Goal: Contribute content: Contribute content

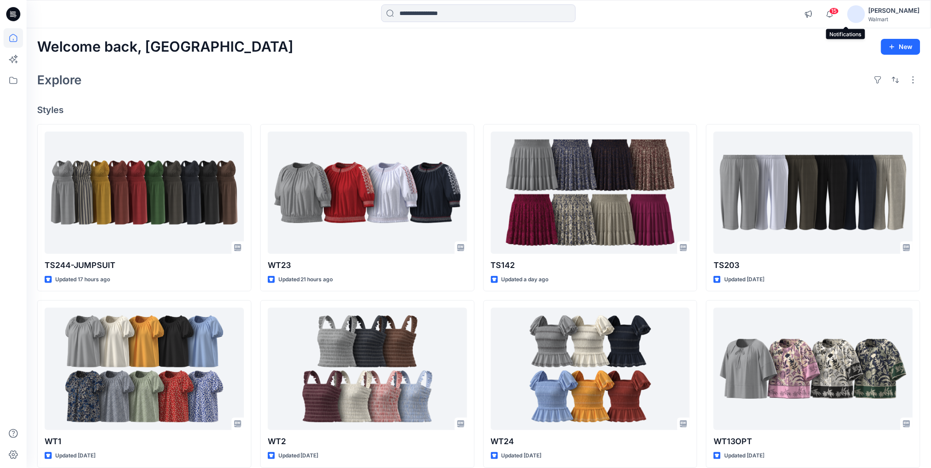
click at [839, 9] on span "15" at bounding box center [834, 11] width 10 height 7
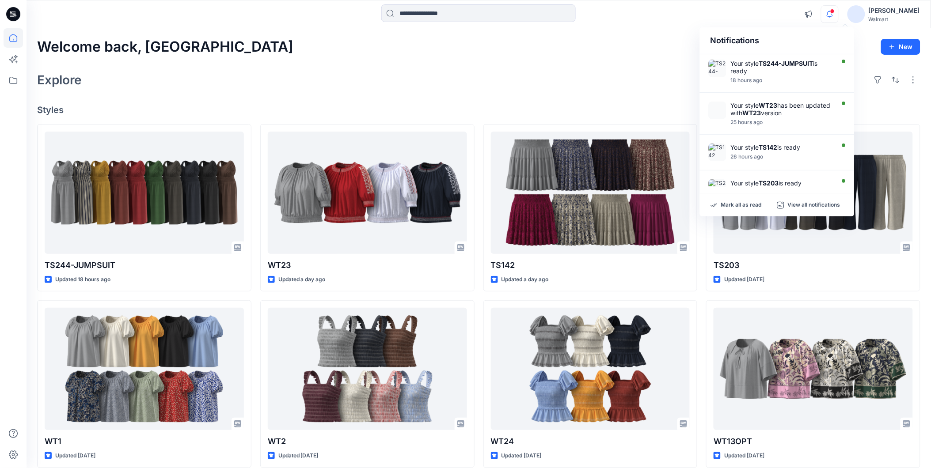
click at [617, 93] on div "Welcome back, Rahul New Explore Styles TS244-JUMPSUIT Updated 18 hours ago WT1 …" at bounding box center [479, 357] width 904 height 659
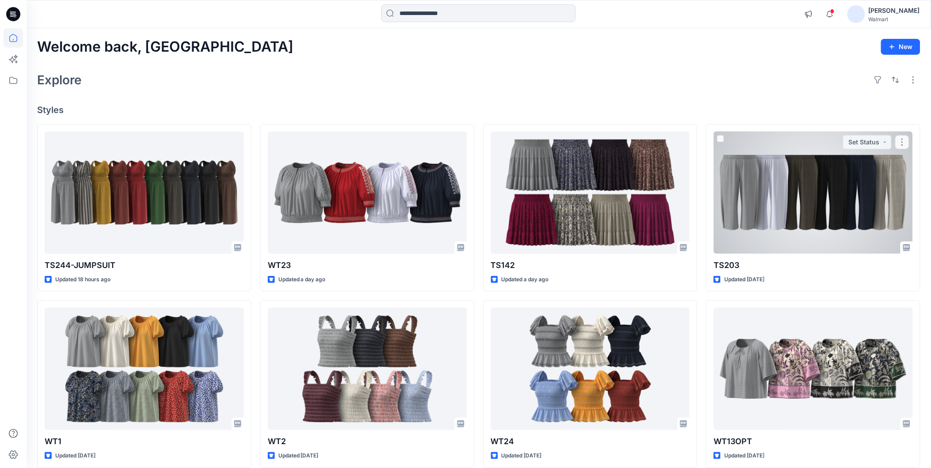
click at [742, 231] on div at bounding box center [813, 193] width 199 height 122
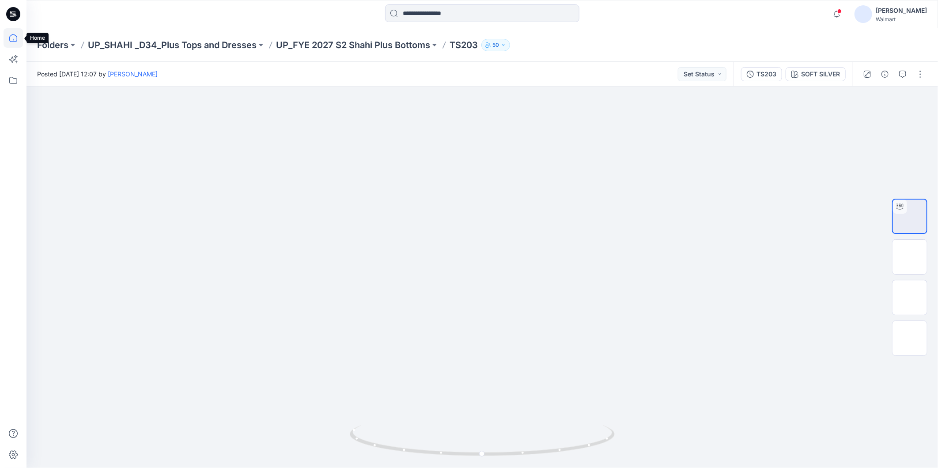
click at [14, 38] on icon at bounding box center [13, 37] width 19 height 19
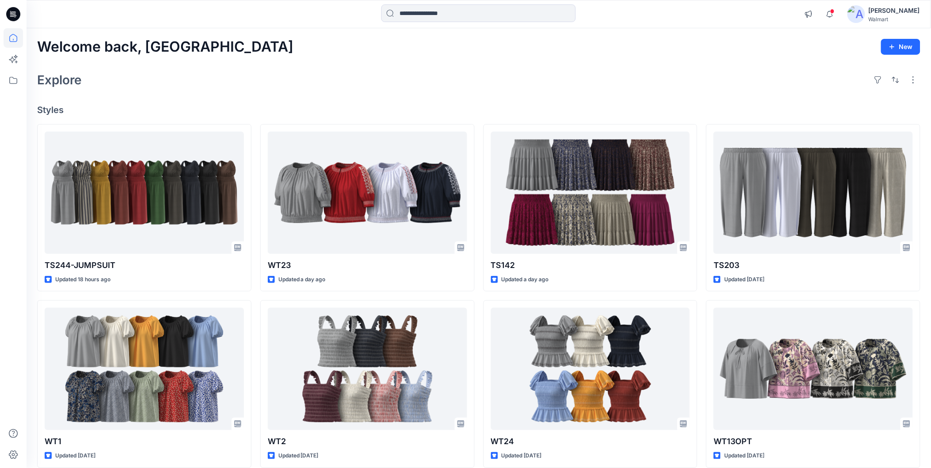
click at [435, 51] on div "Welcome back, Rahul New" at bounding box center [478, 47] width 883 height 16
click at [434, 16] on input at bounding box center [478, 13] width 194 height 18
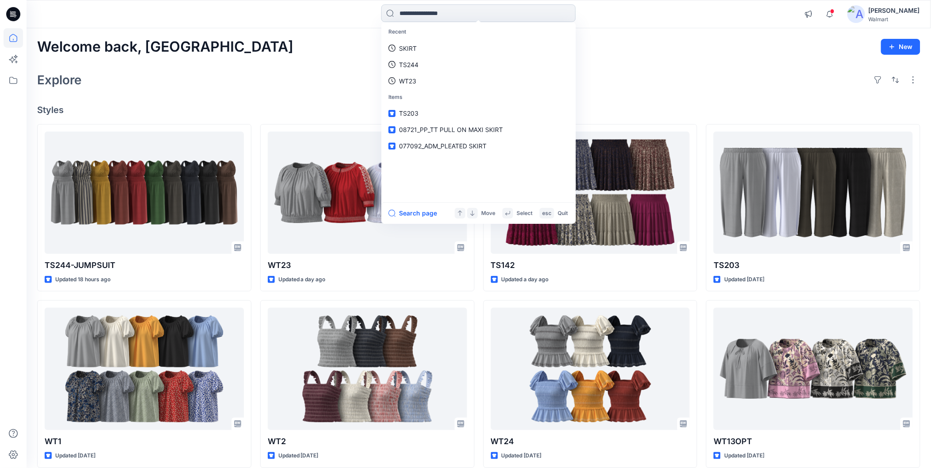
click at [410, 15] on input at bounding box center [478, 13] width 194 height 18
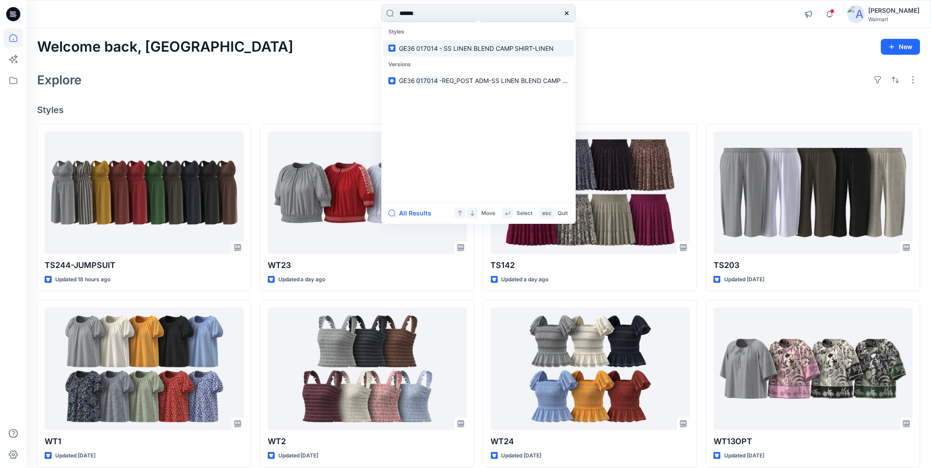
type input "******"
click at [436, 47] on mark "017014" at bounding box center [427, 48] width 24 height 10
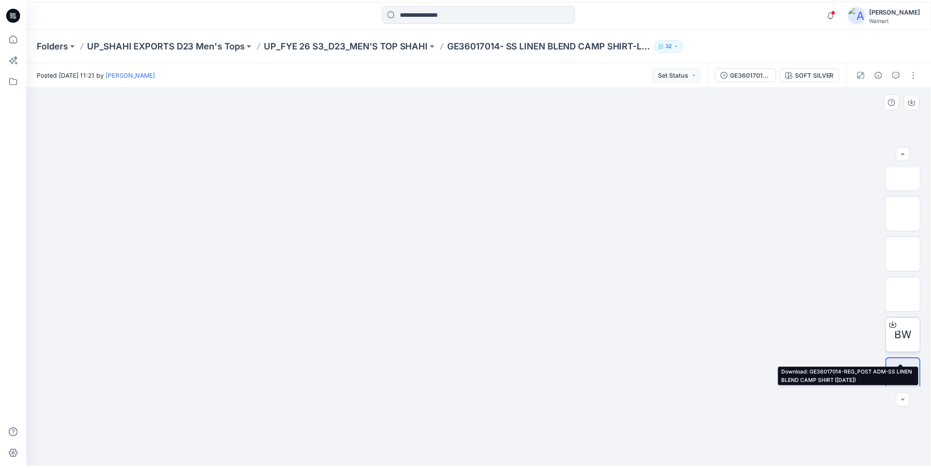
scroll to position [18, 0]
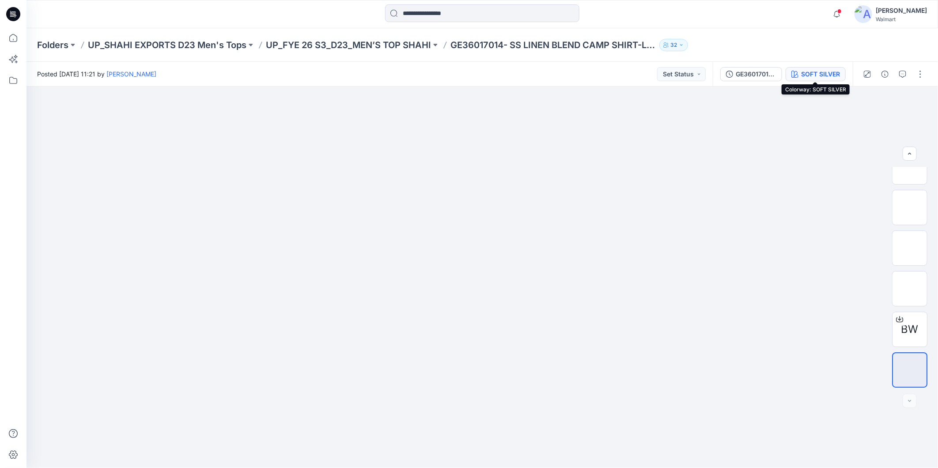
click at [805, 71] on div "SOFT SILVER" at bounding box center [821, 74] width 39 height 10
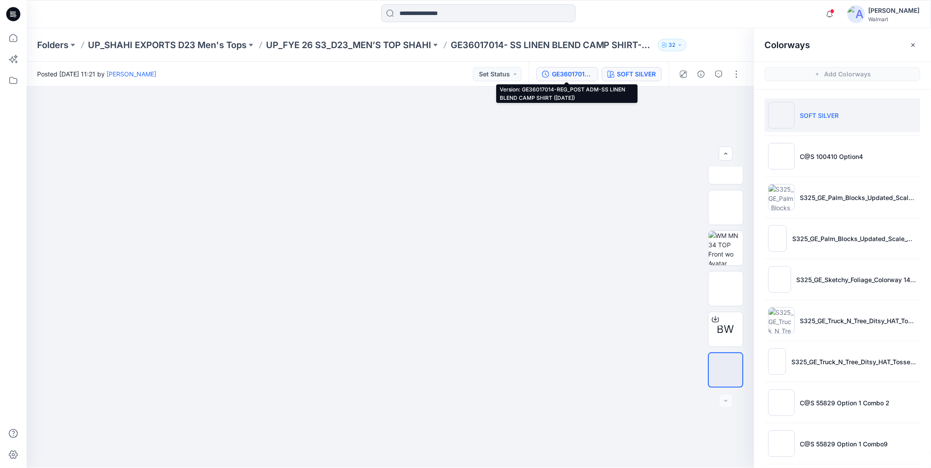
click at [571, 72] on div "GE36017014-REG_POST ADM-SS LINEN BLEND CAMP SHIRT ([DATE])" at bounding box center [572, 74] width 41 height 10
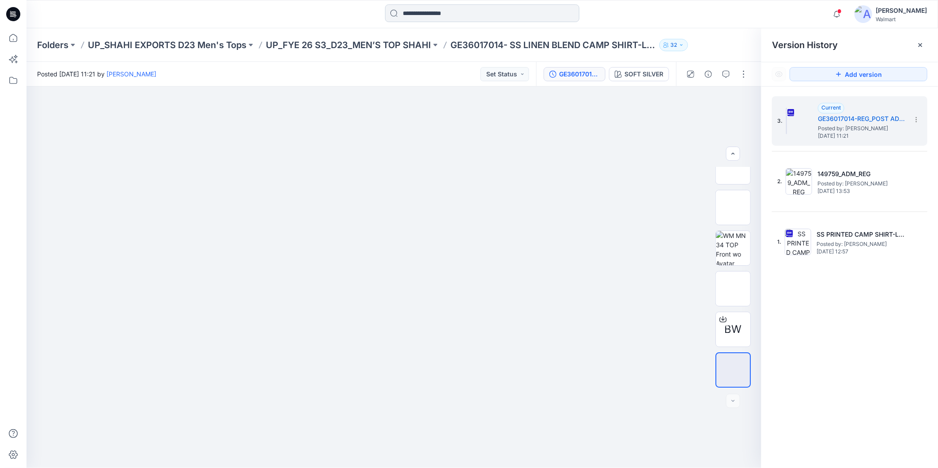
click at [460, 16] on input at bounding box center [482, 13] width 194 height 18
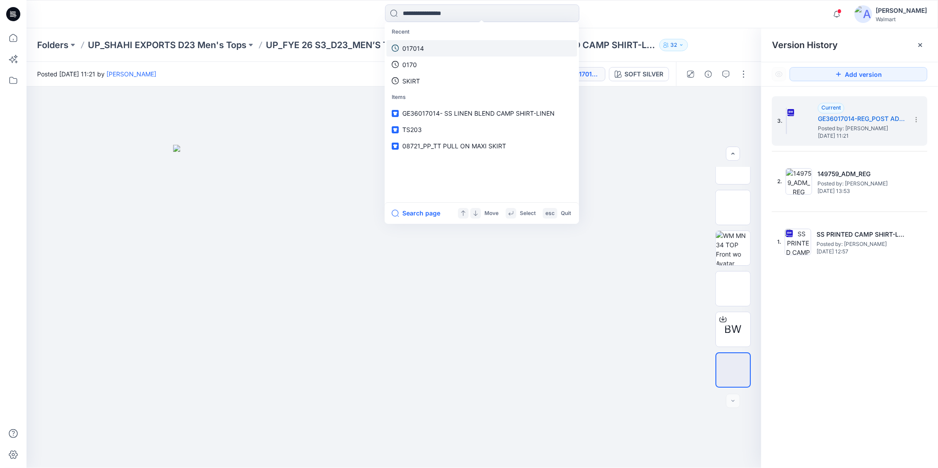
click at [417, 46] on p "017014" at bounding box center [414, 48] width 22 height 9
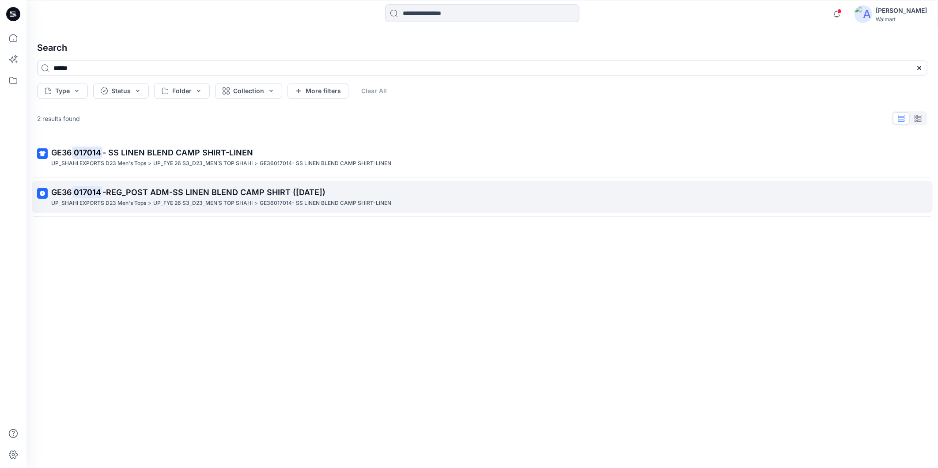
click at [166, 190] on span "-REG_POST ADM-SS LINEN BLEND CAMP SHIRT ([DATE])" at bounding box center [214, 192] width 223 height 9
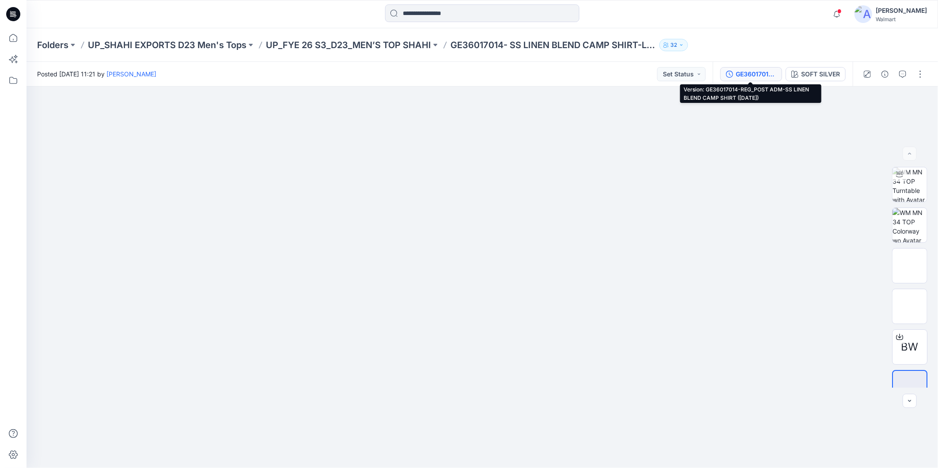
click at [748, 69] on div "GE36017014-REG_POST ADM-SS LINEN BLEND CAMP SHIRT ([DATE])" at bounding box center [756, 74] width 41 height 10
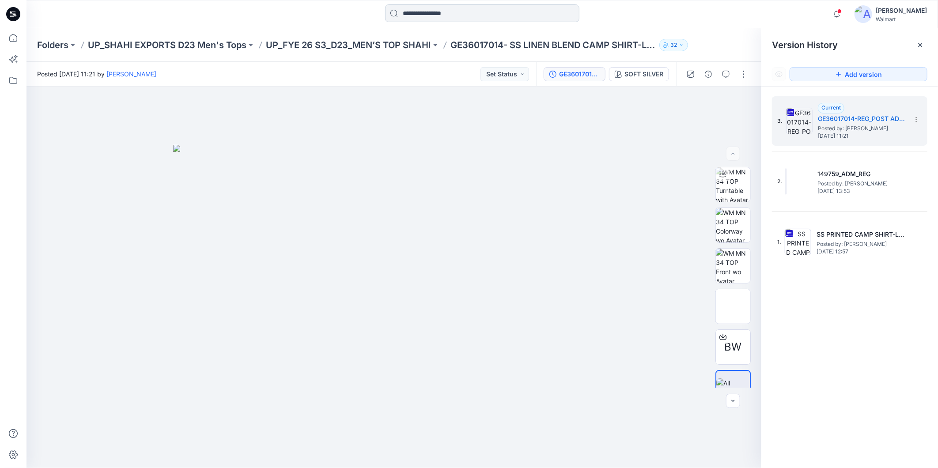
click at [436, 14] on input at bounding box center [482, 13] width 194 height 18
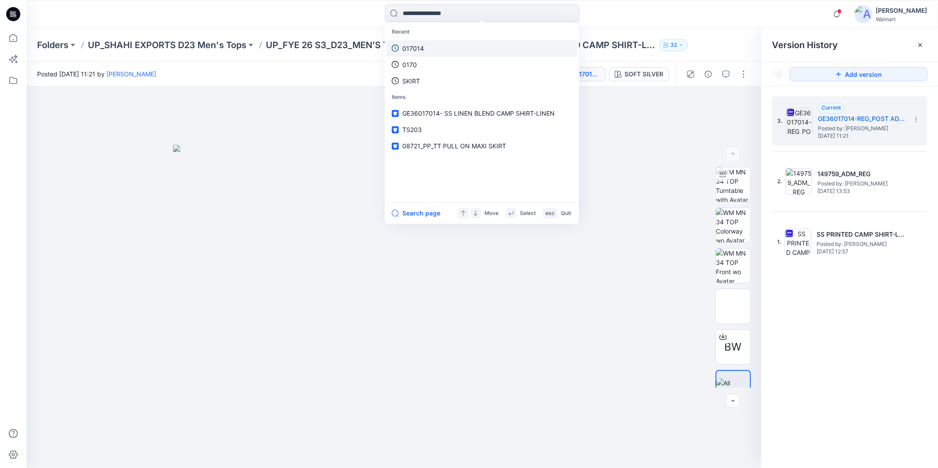
click at [416, 49] on p "017014" at bounding box center [414, 48] width 22 height 9
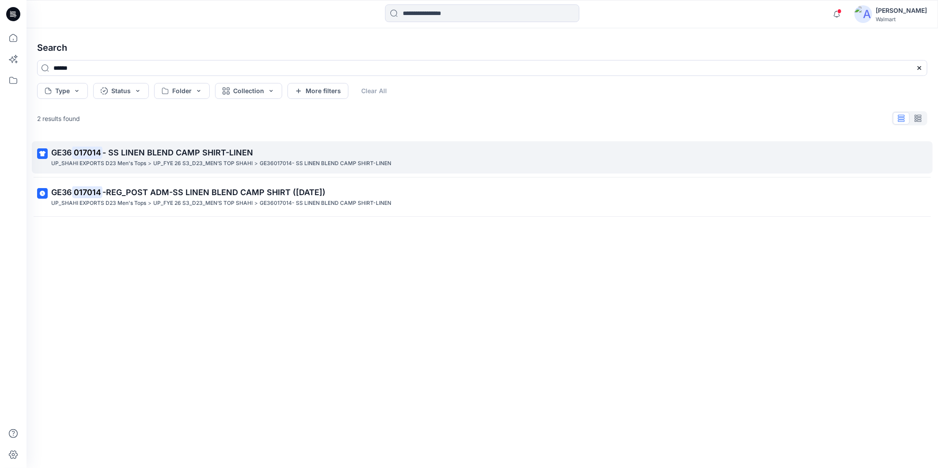
click at [140, 153] on span "- SS LINEN BLEND CAMP SHIRT-LINEN" at bounding box center [178, 152] width 151 height 9
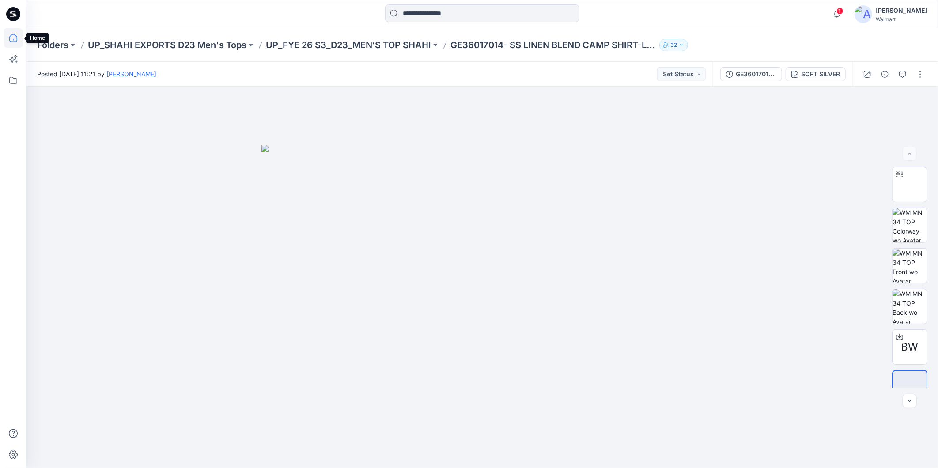
click at [12, 38] on icon at bounding box center [13, 37] width 19 height 19
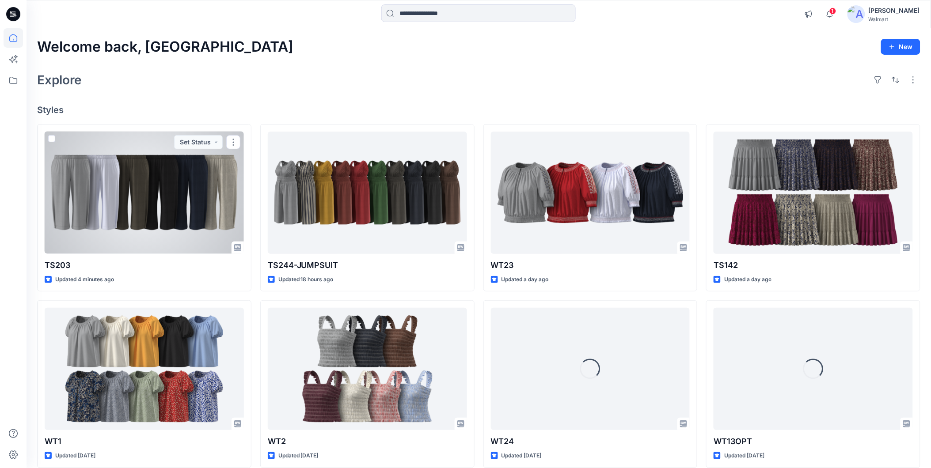
click at [100, 178] on div at bounding box center [144, 193] width 199 height 122
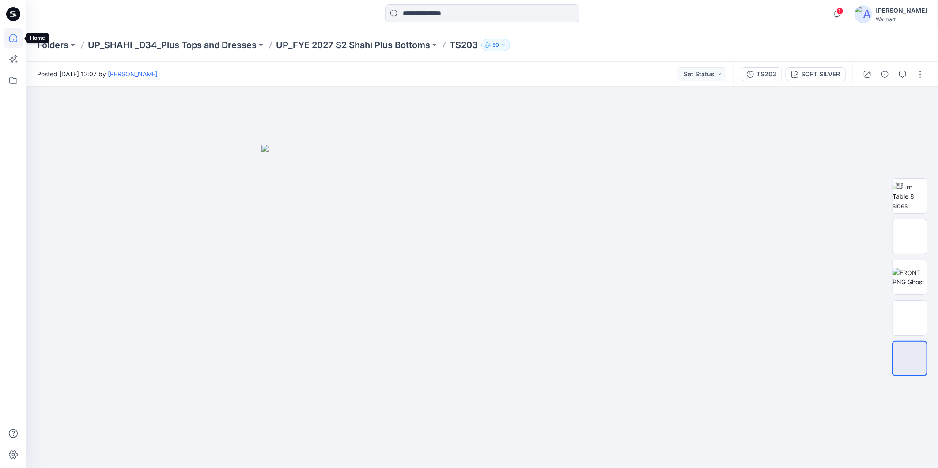
click at [11, 37] on icon at bounding box center [13, 37] width 19 height 19
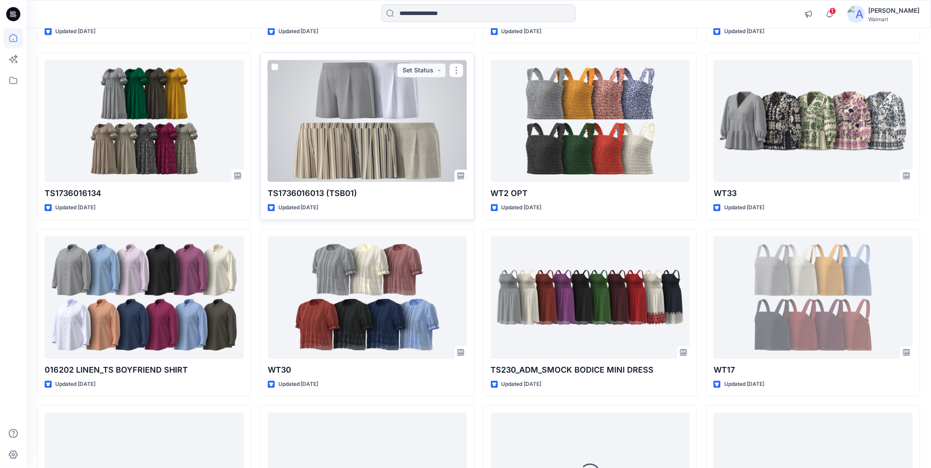
scroll to position [661, 0]
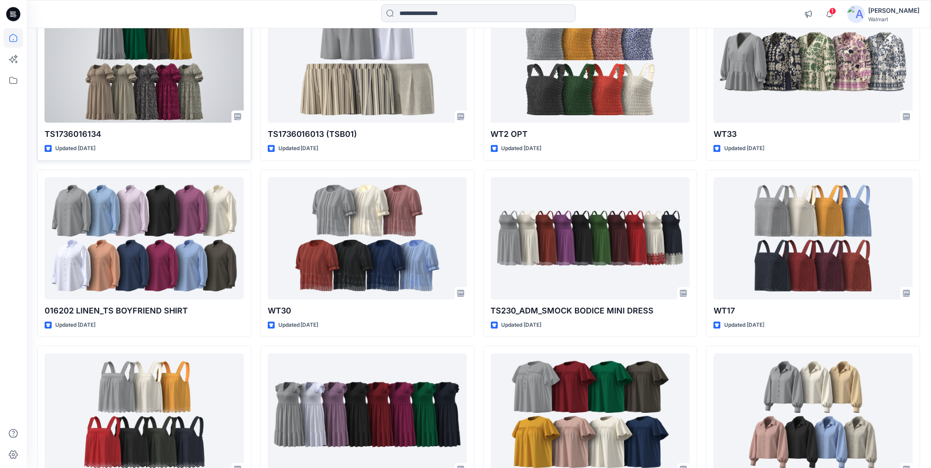
click at [158, 92] on div at bounding box center [144, 61] width 199 height 122
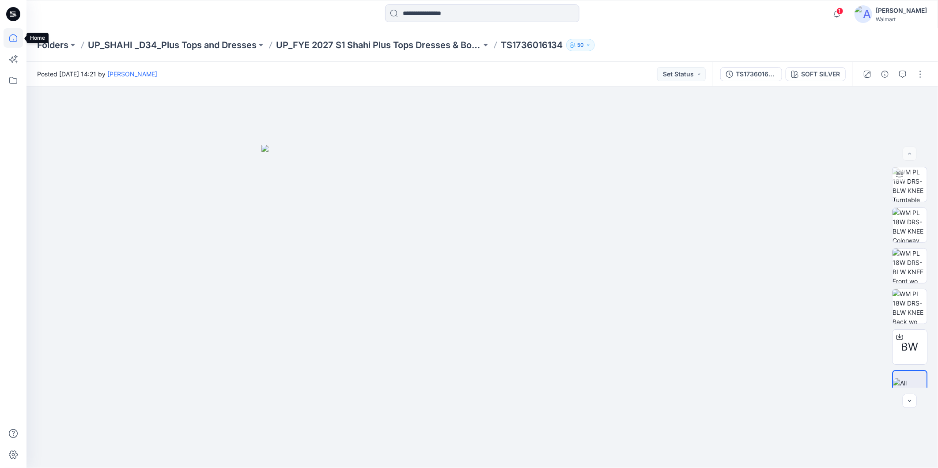
click at [8, 33] on icon at bounding box center [13, 37] width 19 height 19
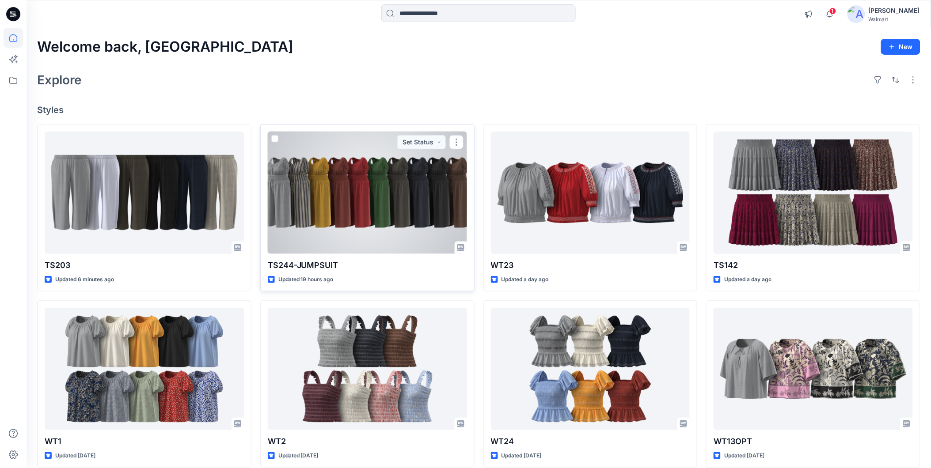
click at [422, 209] on div at bounding box center [367, 193] width 199 height 122
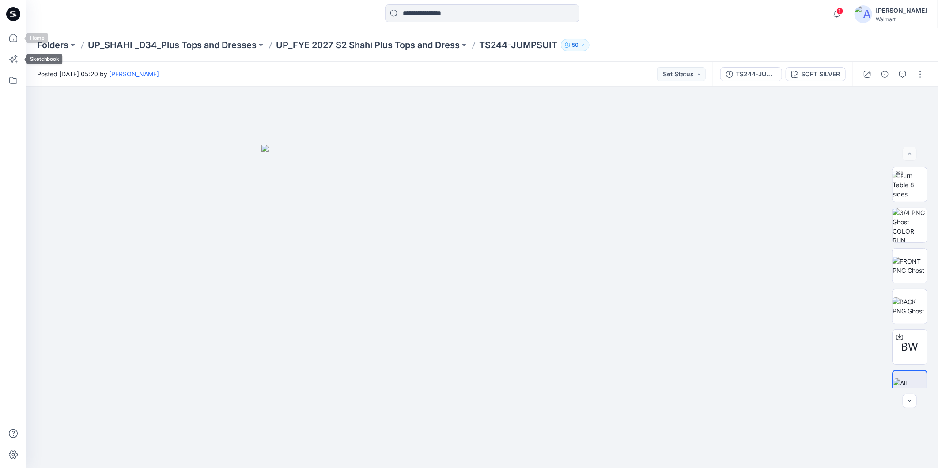
drag, startPoint x: 15, startPoint y: 40, endPoint x: 24, endPoint y: 45, distance: 9.9
click at [15, 40] on icon at bounding box center [13, 37] width 19 height 19
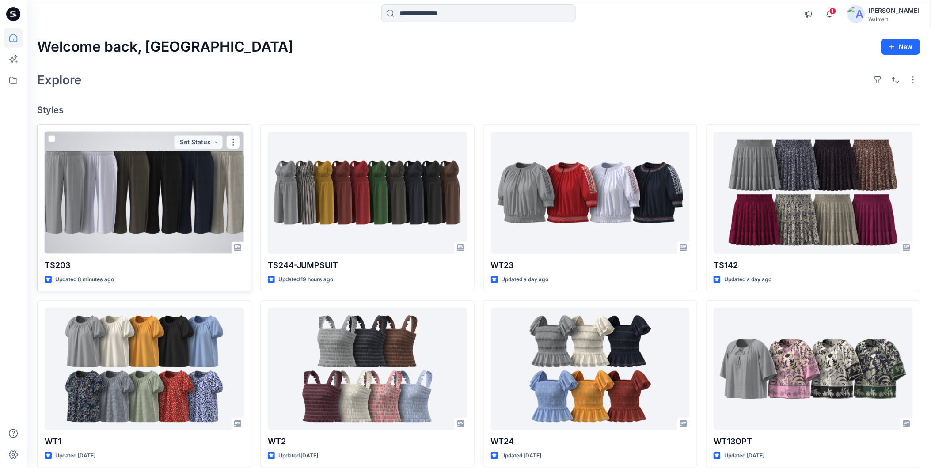
click at [158, 207] on div at bounding box center [144, 193] width 199 height 122
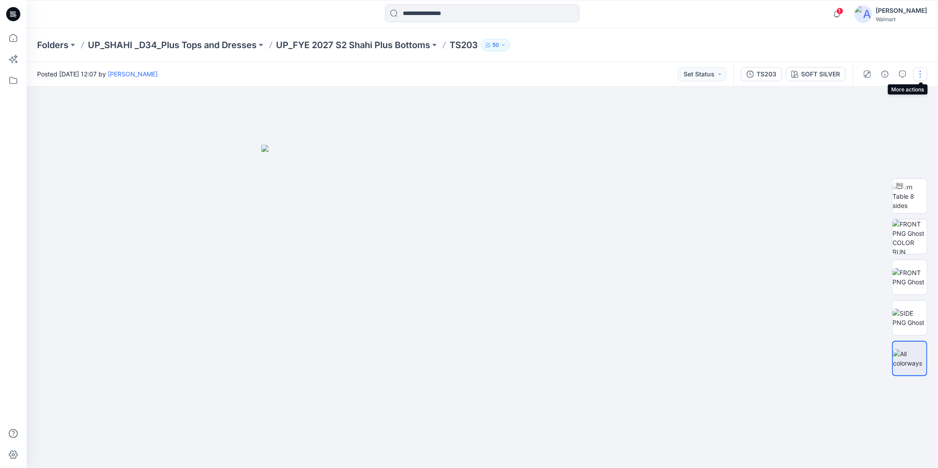
click at [917, 74] on button "button" at bounding box center [921, 74] width 14 height 14
click at [858, 120] on button "Edit" at bounding box center [883, 119] width 81 height 16
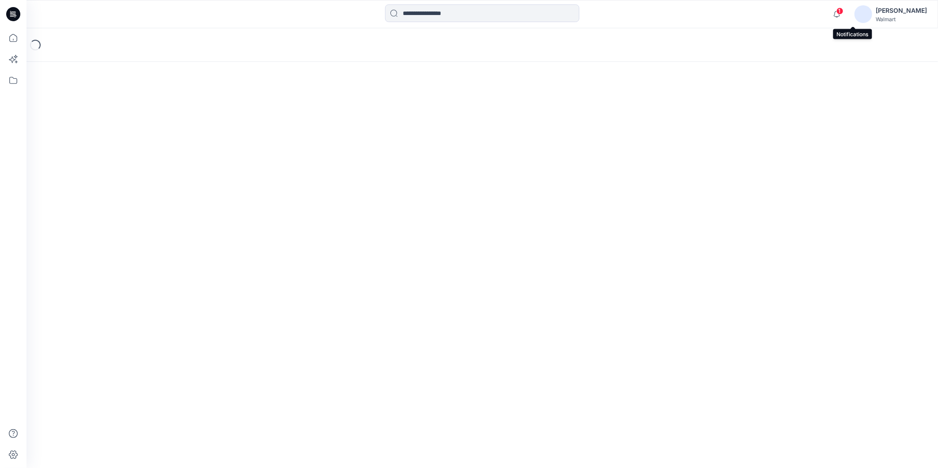
click at [844, 12] on span "1" at bounding box center [840, 11] width 7 height 7
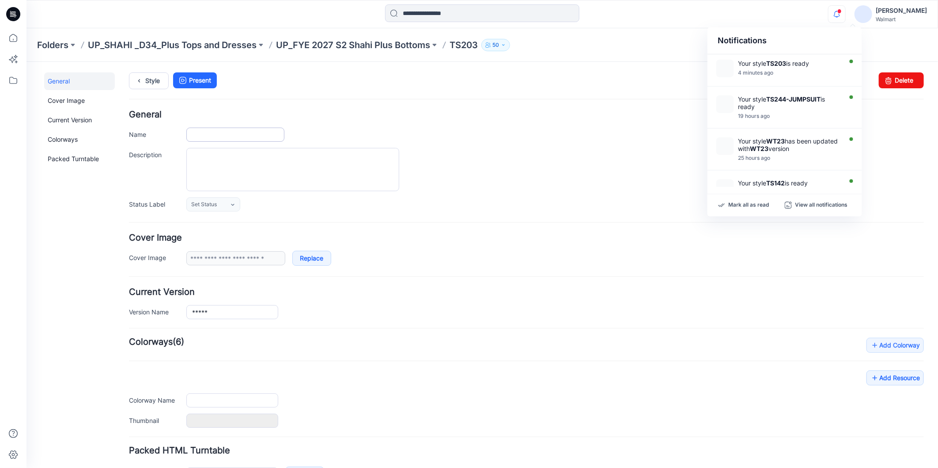
type input "*****"
type input "**********"
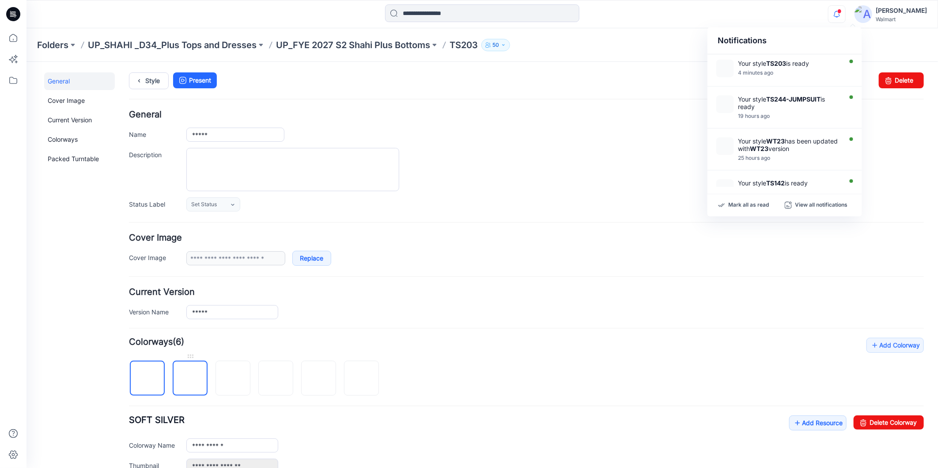
click at [190, 379] on img at bounding box center [190, 379] width 0 height 0
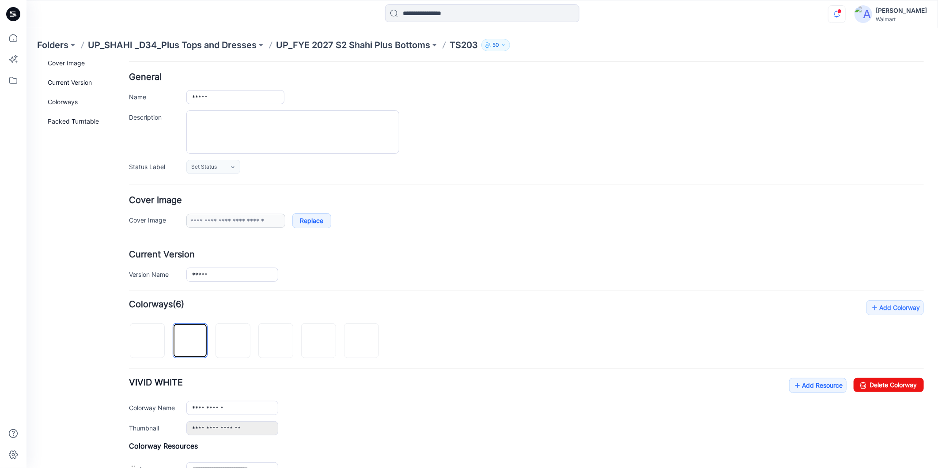
scroll to position [196, 0]
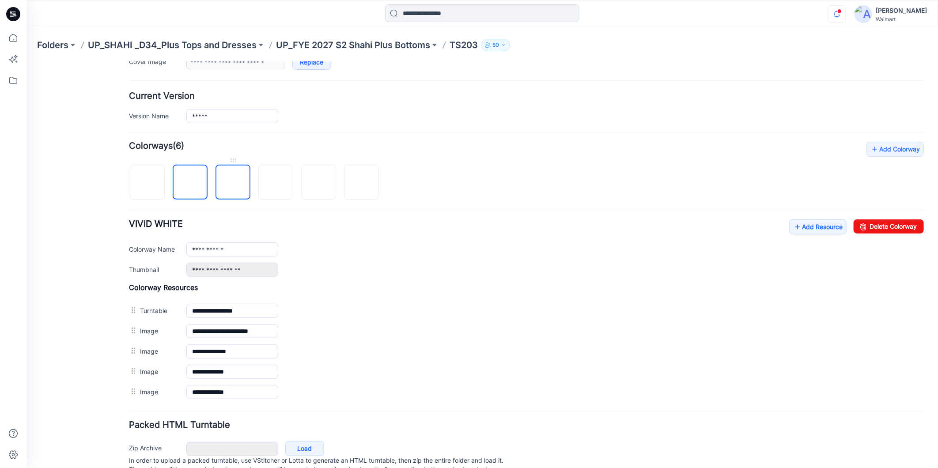
click at [233, 182] on img at bounding box center [233, 182] width 0 height 0
click at [276, 182] on img at bounding box center [276, 182] width 0 height 0
click at [319, 182] on img at bounding box center [319, 182] width 0 height 0
click at [361, 182] on img at bounding box center [361, 182] width 0 height 0
type input "**********"
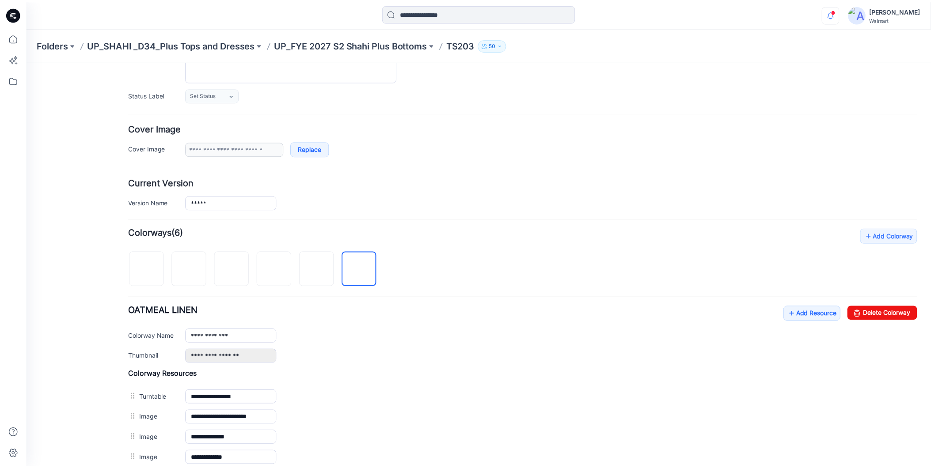
scroll to position [0, 0]
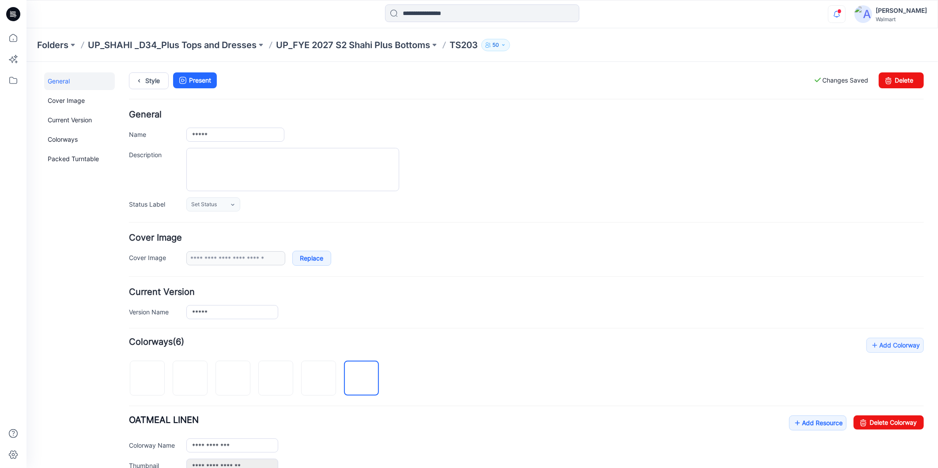
click at [631, 173] on div at bounding box center [555, 169] width 738 height 43
click at [12, 38] on icon at bounding box center [13, 37] width 19 height 19
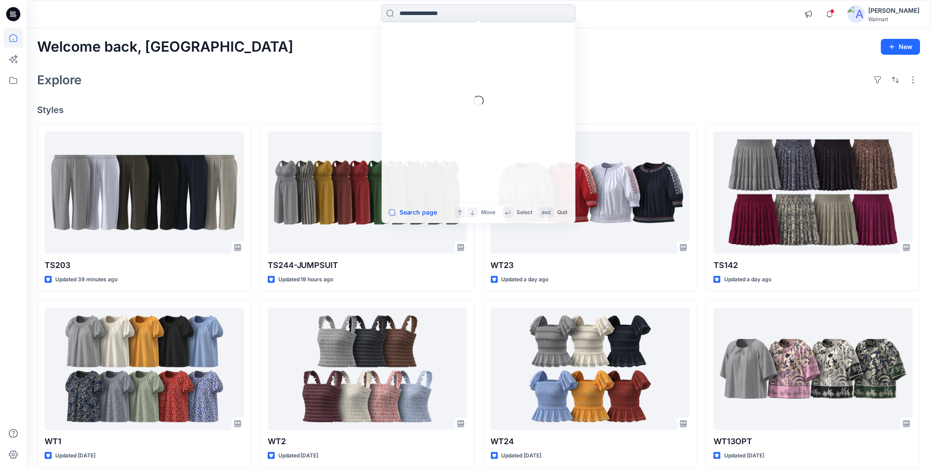
click at [418, 17] on input at bounding box center [478, 13] width 194 height 18
